Goal: Use online tool/utility: Utilize a website feature to perform a specific function

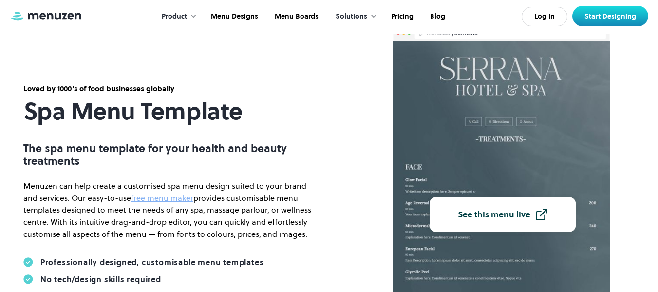
scroll to position [97, 0]
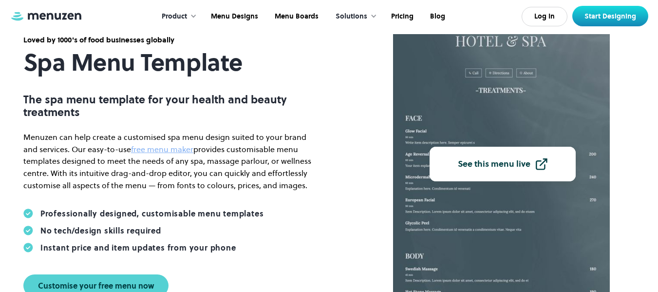
click at [512, 168] on div "See this menu live" at bounding box center [494, 163] width 73 height 9
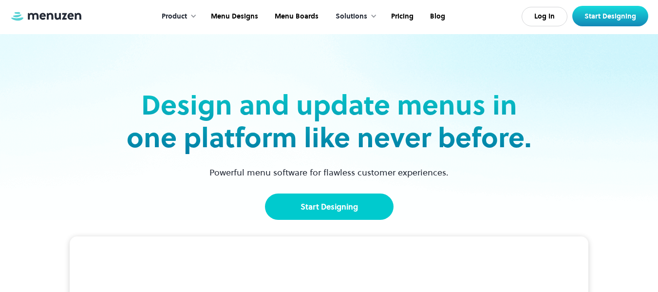
click at [363, 205] on link "Start Designing" at bounding box center [329, 206] width 129 height 26
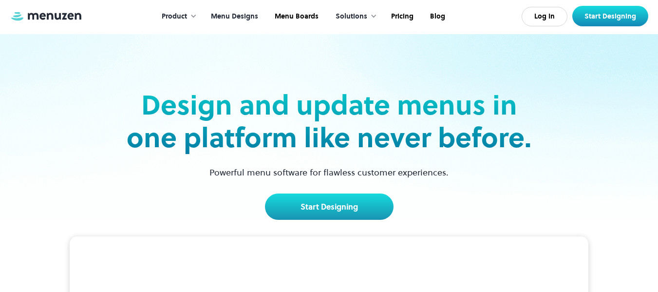
click at [238, 18] on link "Menu Designs" at bounding box center [234, 16] width 64 height 30
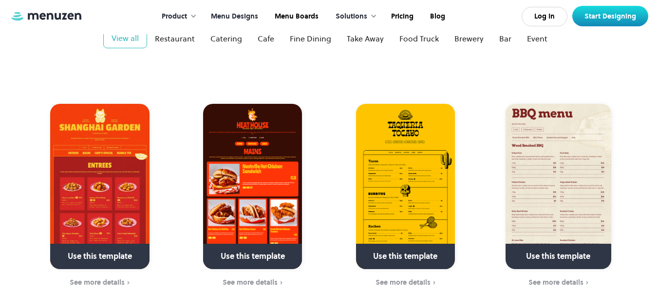
scroll to position [146, 0]
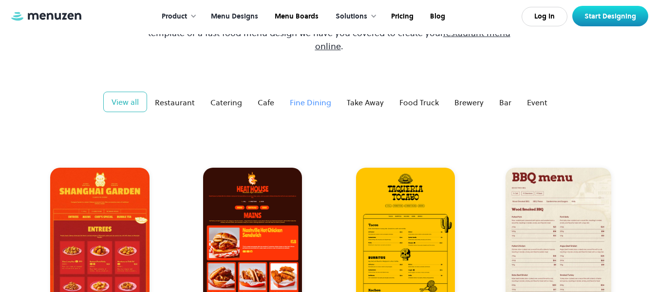
click at [314, 96] on div "Fine Dining" at bounding box center [310, 102] width 41 height 12
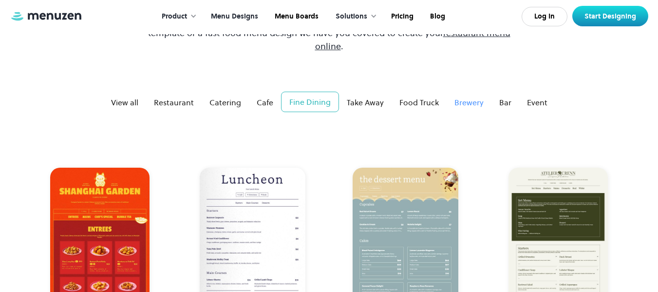
click at [475, 96] on div "Brewery" at bounding box center [468, 102] width 29 height 12
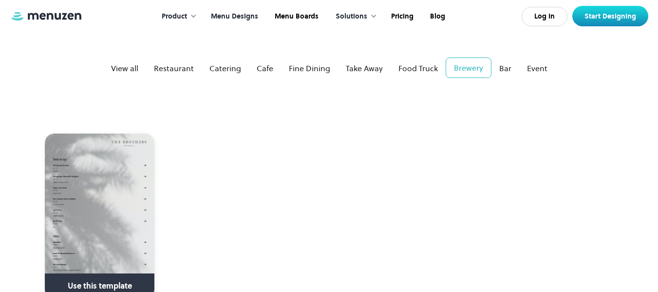
scroll to position [195, 0]
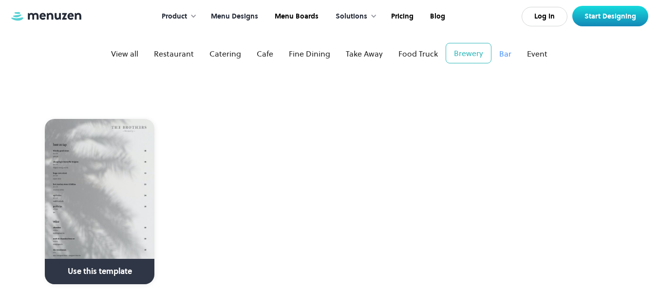
click at [499, 48] on div "Bar" at bounding box center [505, 54] width 12 height 12
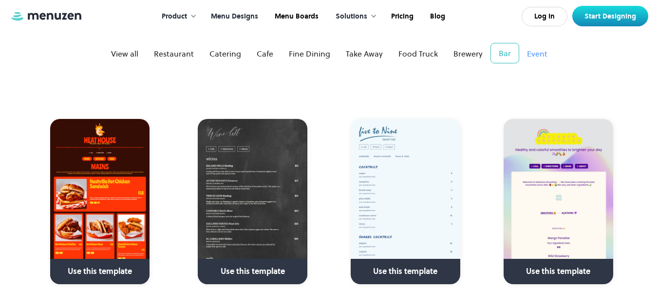
click at [534, 48] on div "Event" at bounding box center [537, 54] width 20 height 12
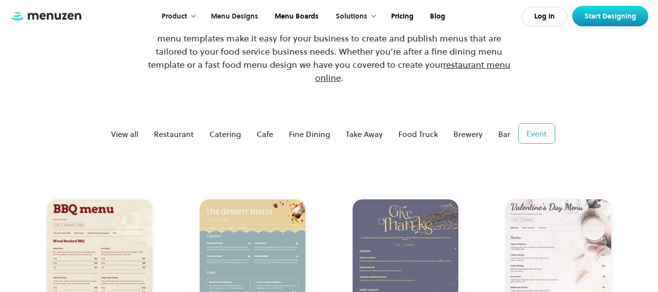
scroll to position [97, 0]
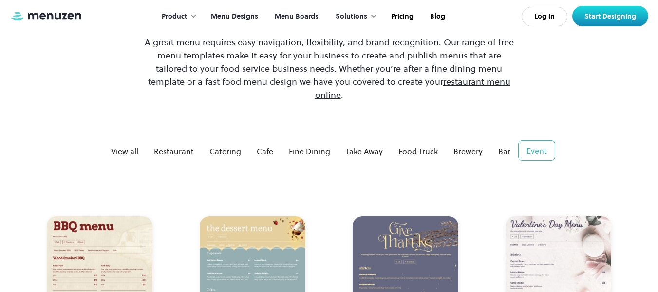
click at [309, 14] on link "Menu Boards" at bounding box center [295, 16] width 60 height 30
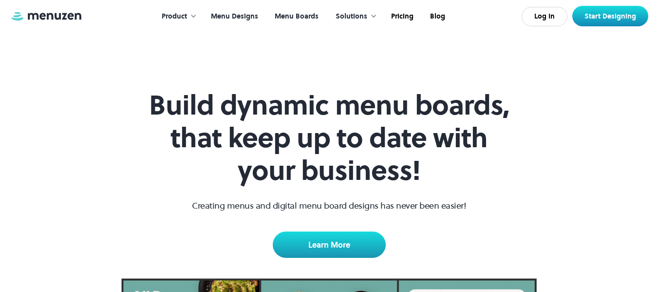
click at [261, 23] on link "Menu Designs" at bounding box center [234, 16] width 64 height 30
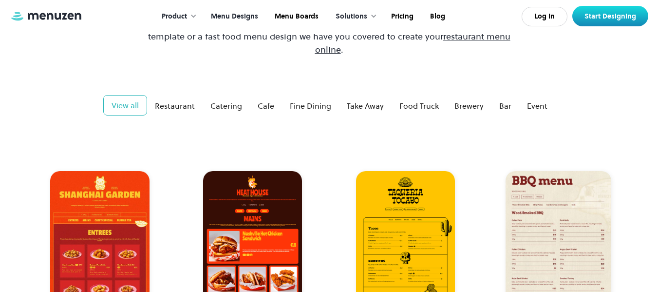
scroll to position [146, 0]
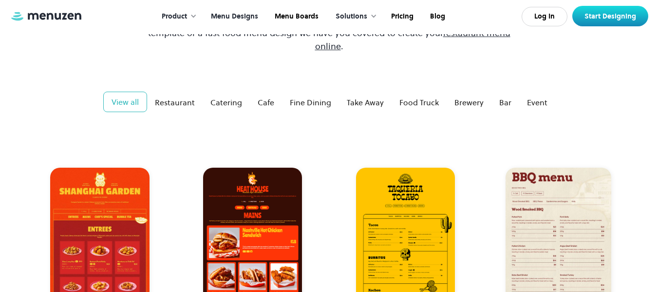
click at [127, 96] on div "View all" at bounding box center [124, 102] width 27 height 12
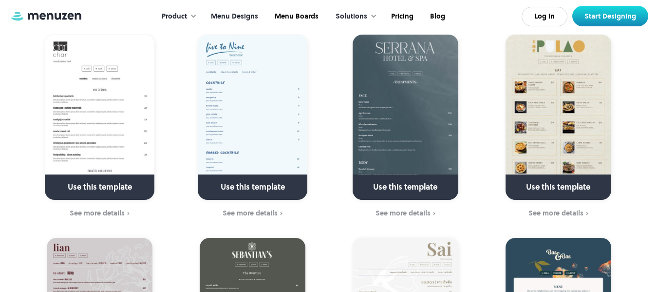
scroll to position [1704, 0]
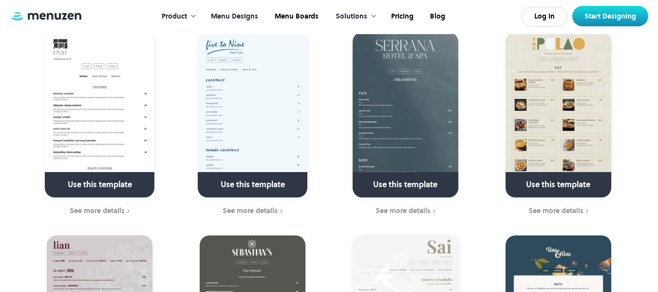
click at [414, 80] on img at bounding box center [405, 114] width 106 height 165
click at [431, 176] on link at bounding box center [405, 188] width 141 height 25
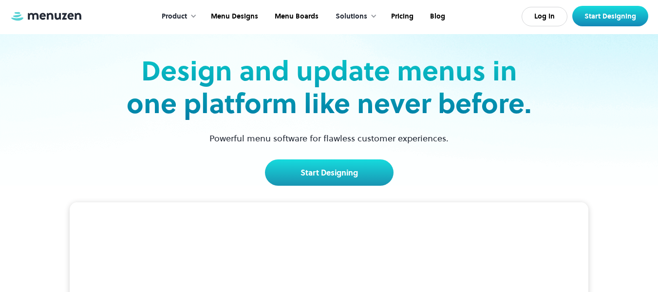
scroll to position [49, 0]
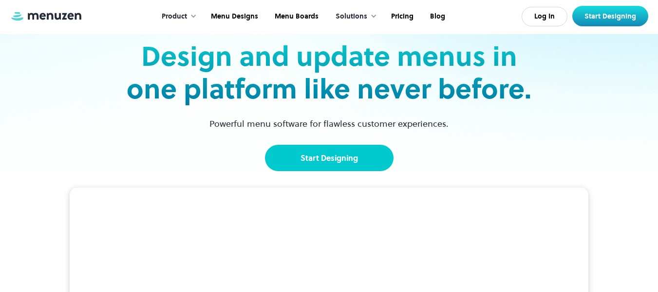
click at [319, 155] on link "Start Designing" at bounding box center [329, 158] width 129 height 26
